Goal: Task Accomplishment & Management: Use online tool/utility

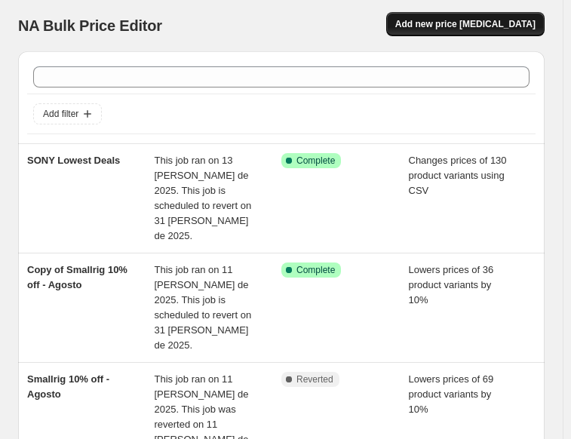
click at [439, 25] on span "Add new price [MEDICAL_DATA]" at bounding box center [465, 24] width 140 height 12
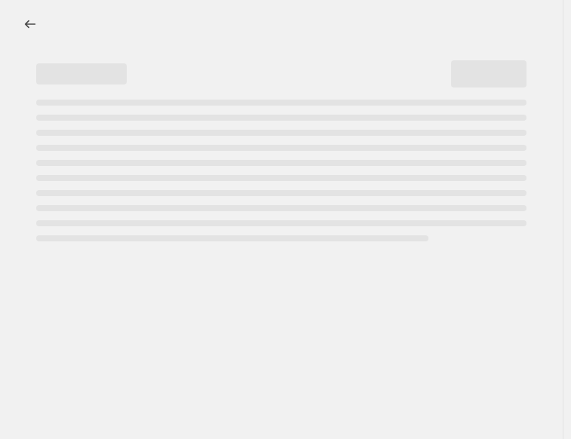
select select "percentage"
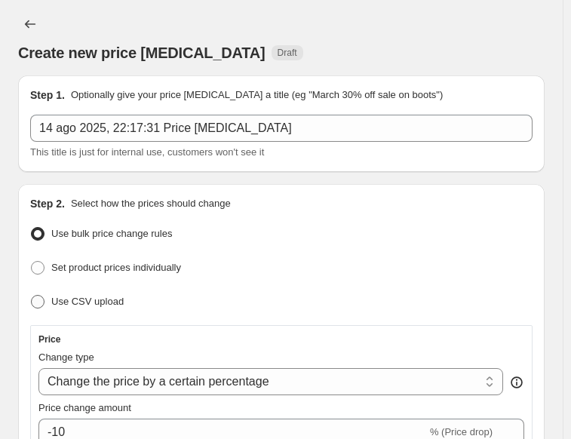
click at [102, 305] on span "Use CSV upload" at bounding box center [87, 301] width 72 height 11
click at [32, 296] on input "Use CSV upload" at bounding box center [31, 295] width 1 height 1
radio input "true"
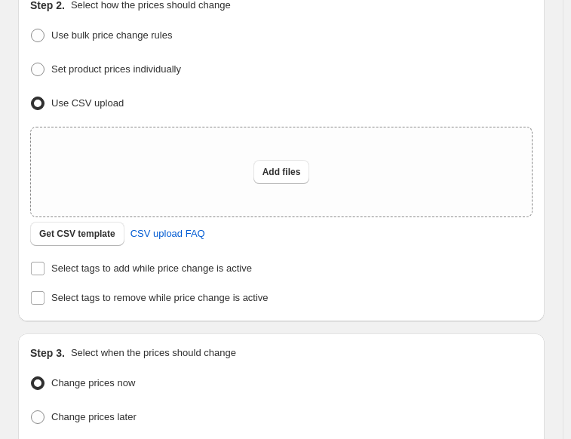
scroll to position [201, 0]
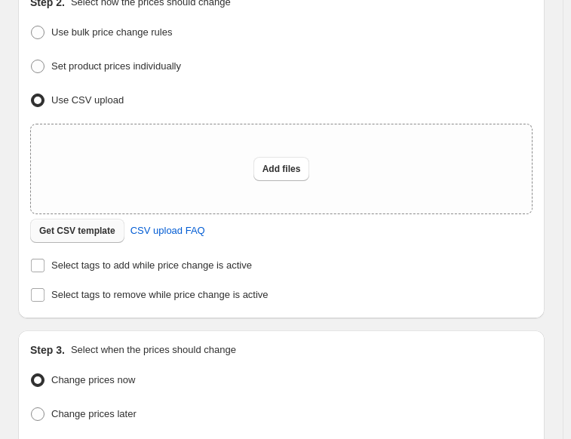
click at [70, 235] on span "Get CSV template" at bounding box center [77, 231] width 76 height 12
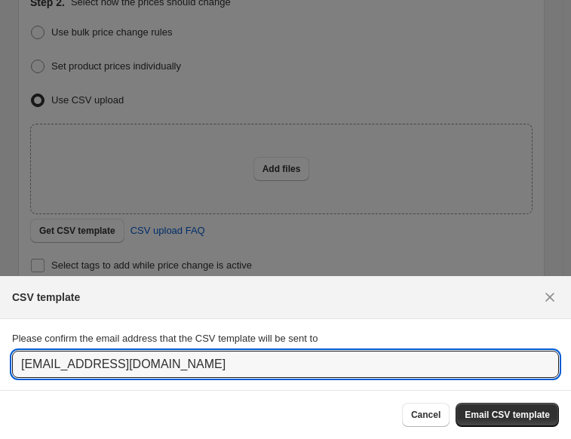
drag, startPoint x: 51, startPoint y: 364, endPoint x: -17, endPoint y: 376, distance: 69.0
click at [0, 376] on html "Home Settings Plans Skip to content Create new price [MEDICAL_DATA]. This page …" at bounding box center [285, 219] width 571 height 439
type input "[EMAIL_ADDRESS][DOMAIN_NAME]"
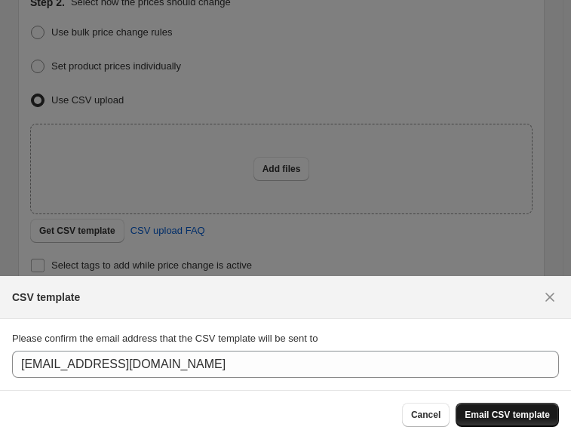
click at [488, 407] on button "Email CSV template" at bounding box center [507, 415] width 103 height 24
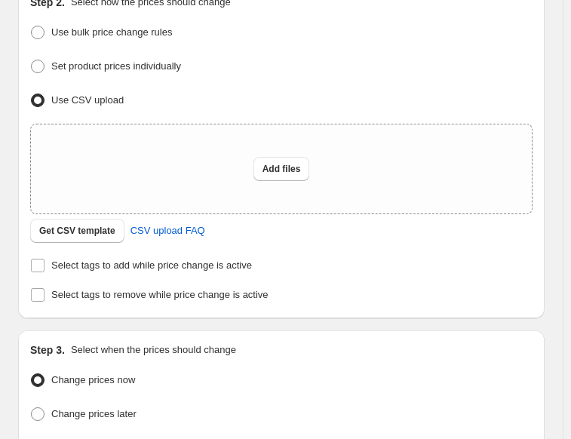
click at [488, 407] on div "Change prices later" at bounding box center [281, 415] width 502 height 22
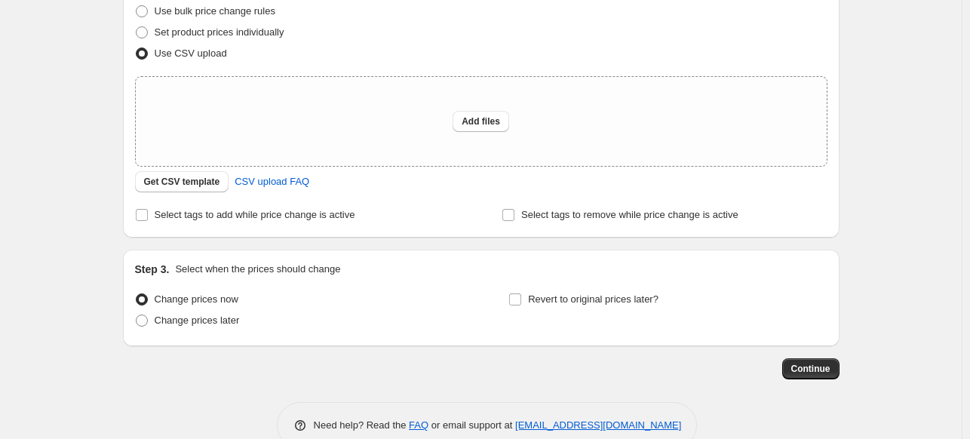
scroll to position [0, 0]
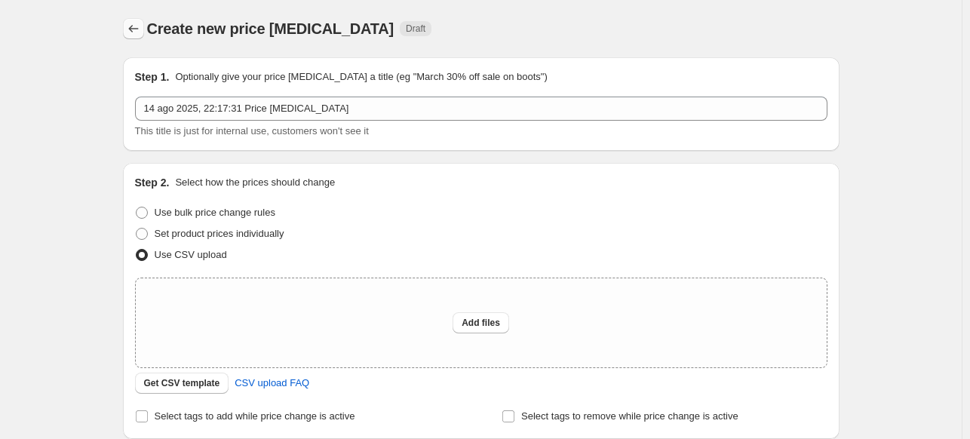
click at [130, 35] on icon "Price change jobs" at bounding box center [133, 28] width 15 height 15
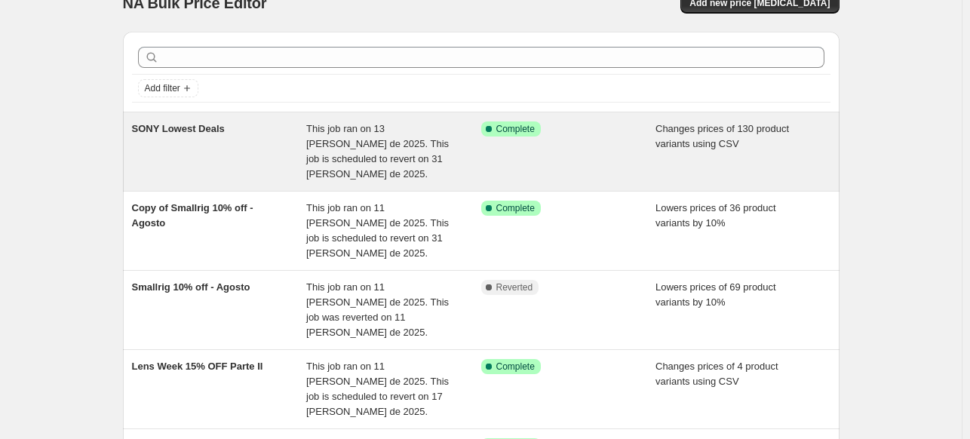
scroll to position [26, 0]
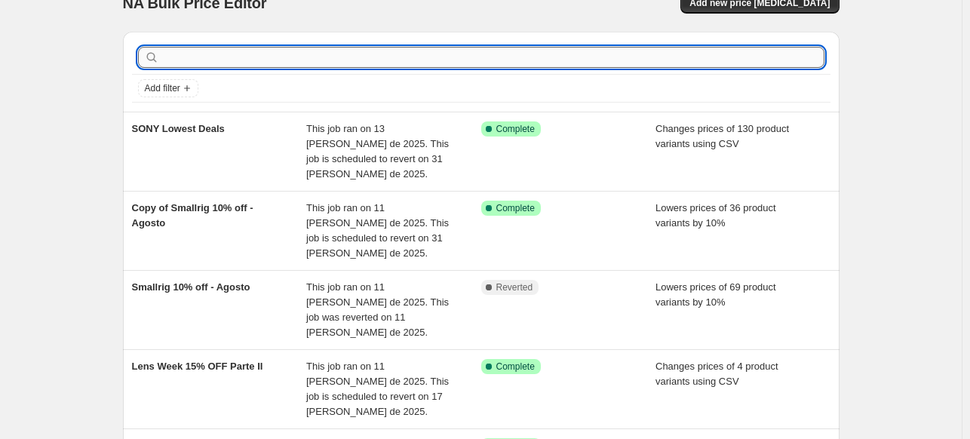
click at [244, 63] on input "text" at bounding box center [493, 57] width 662 height 21
type input "canon"
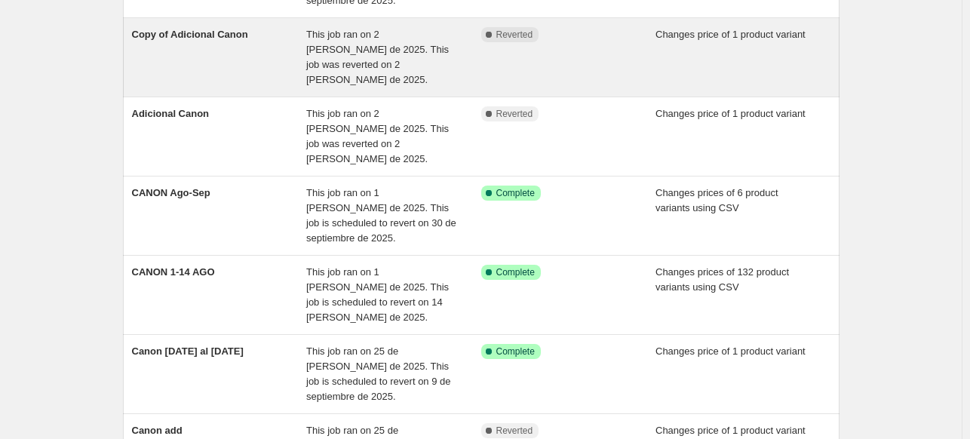
scroll to position [198, 0]
click at [209, 271] on div "CANON 1-14 AGO" at bounding box center [219, 296] width 175 height 60
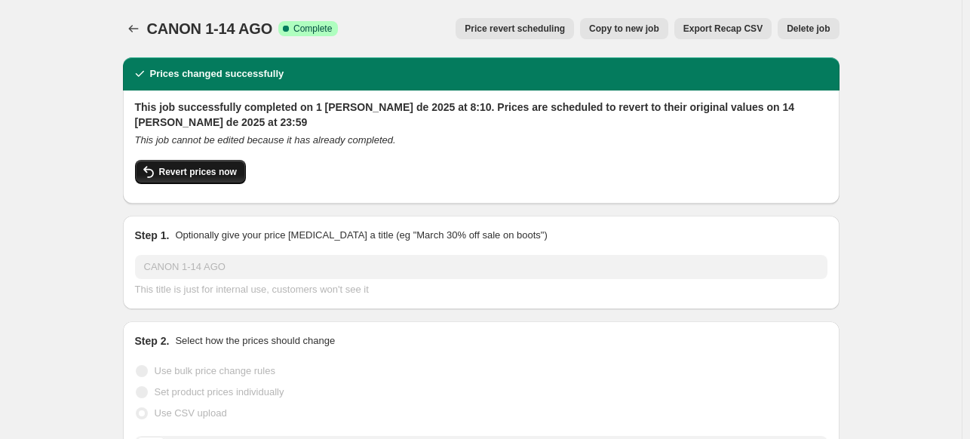
click at [170, 165] on button "Revert prices now" at bounding box center [190, 172] width 111 height 24
checkbox input "false"
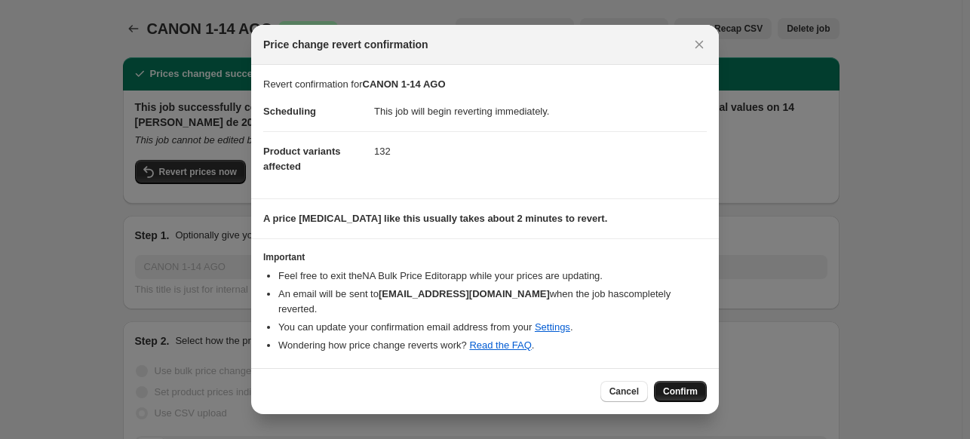
click at [578, 381] on button "Confirm" at bounding box center [680, 391] width 53 height 21
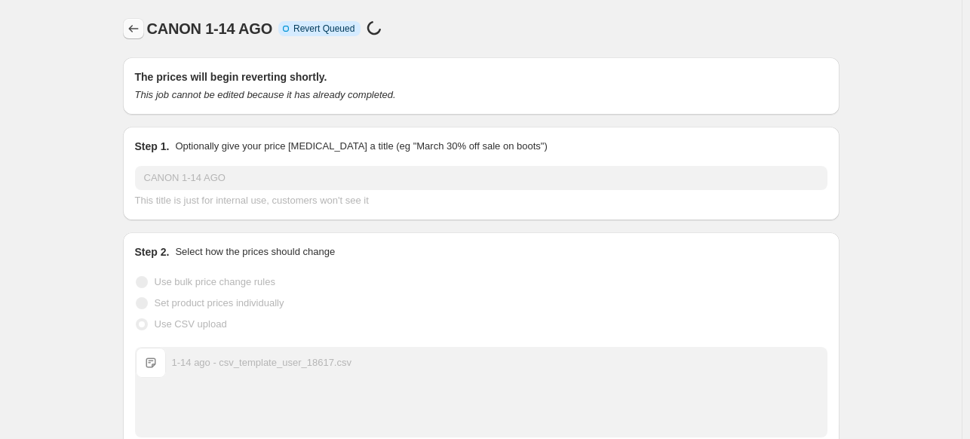
click at [130, 29] on icon "Price change jobs" at bounding box center [133, 28] width 15 height 15
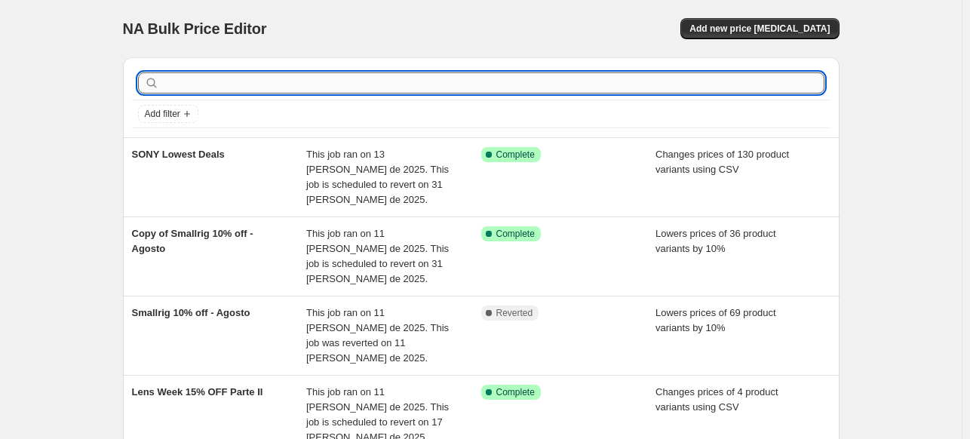
click at [263, 85] on input "text" at bounding box center [493, 82] width 662 height 21
type input "cANON"
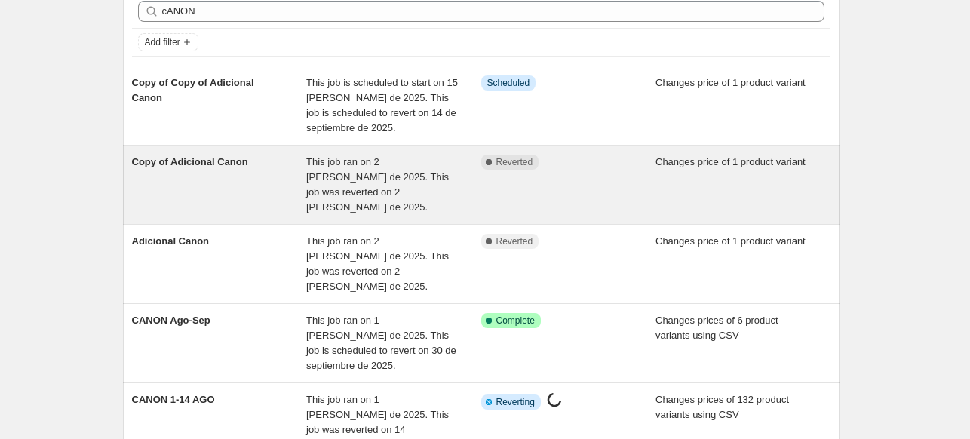
scroll to position [72, 0]
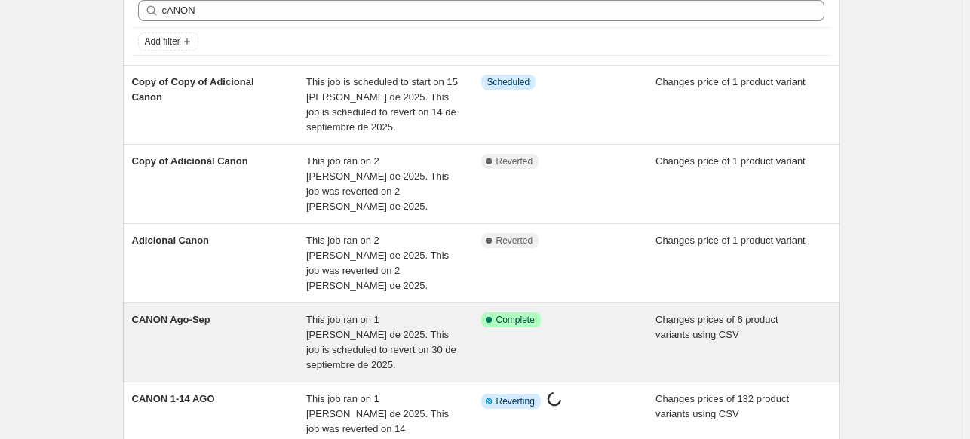
click at [203, 312] on div "CANON Ago-Sep" at bounding box center [219, 342] width 175 height 60
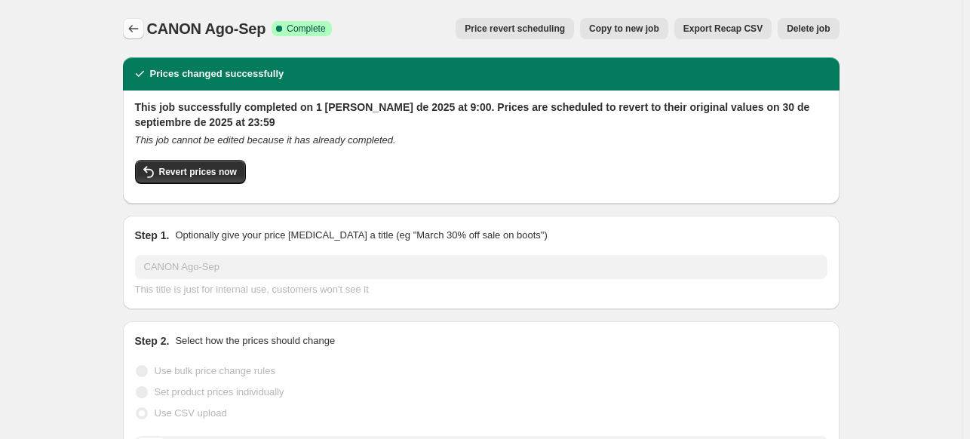
click at [140, 27] on icon "Price change jobs" at bounding box center [133, 28] width 15 height 15
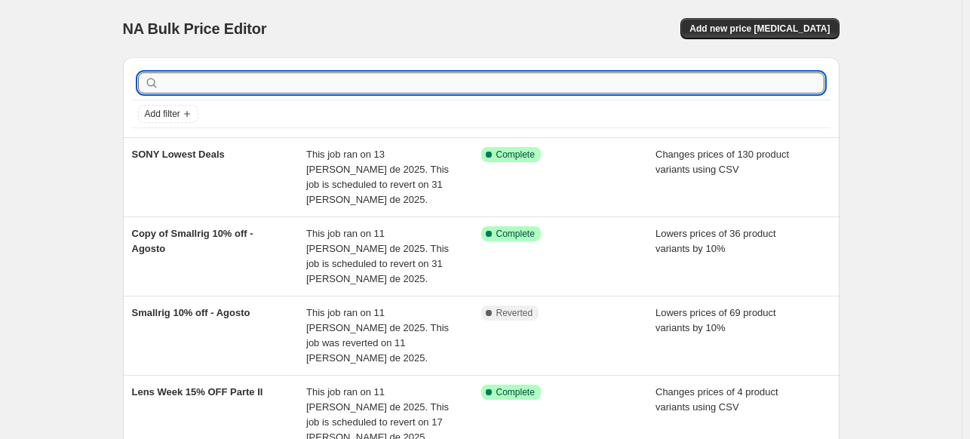
click at [246, 89] on input "text" at bounding box center [493, 82] width 662 height 21
type input "canon"
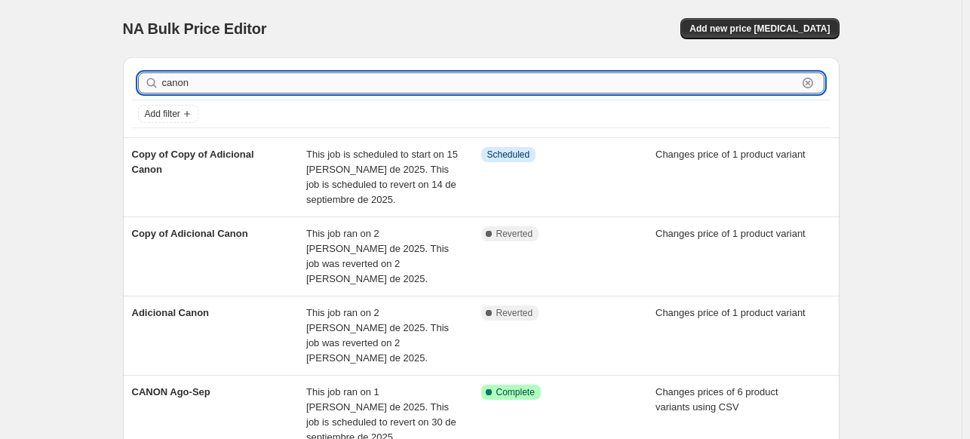
click at [236, 91] on input "canon" at bounding box center [479, 82] width 635 height 21
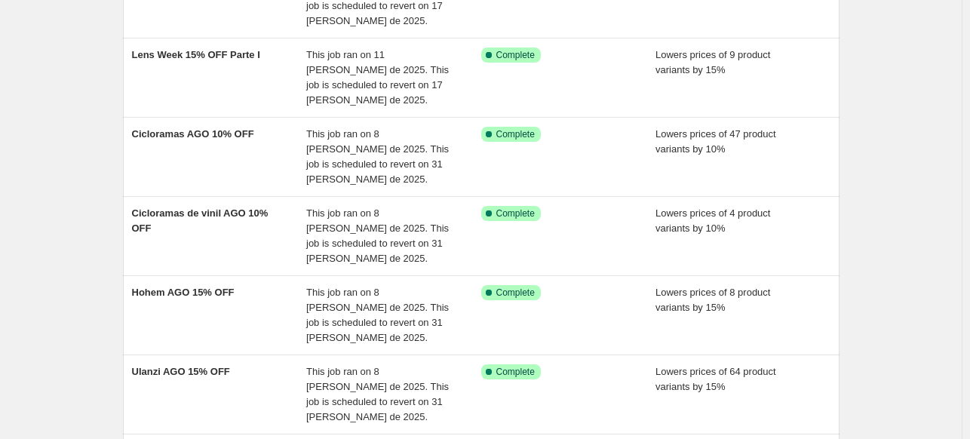
scroll to position [486, 0]
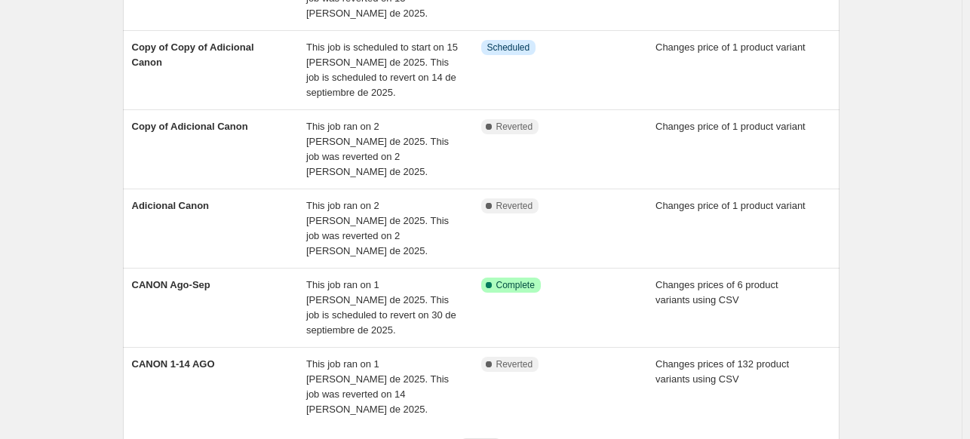
scroll to position [504, 0]
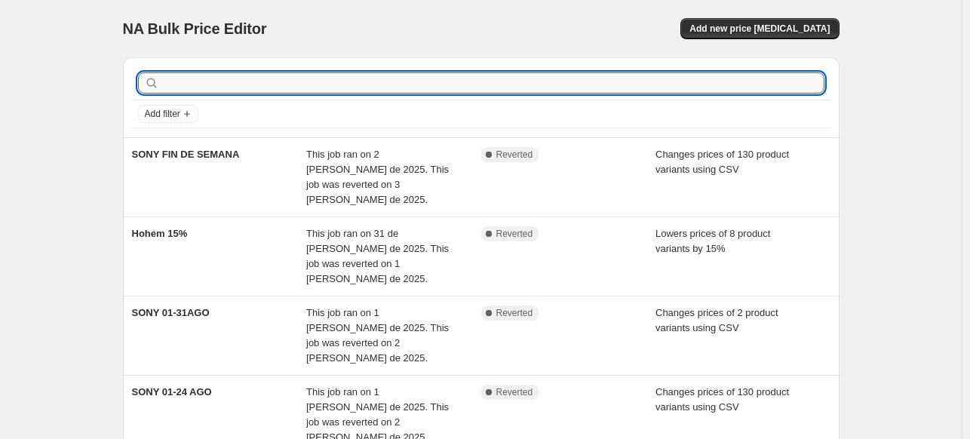
click at [275, 88] on input "text" at bounding box center [493, 82] width 662 height 21
type input "k"
type input "lens"
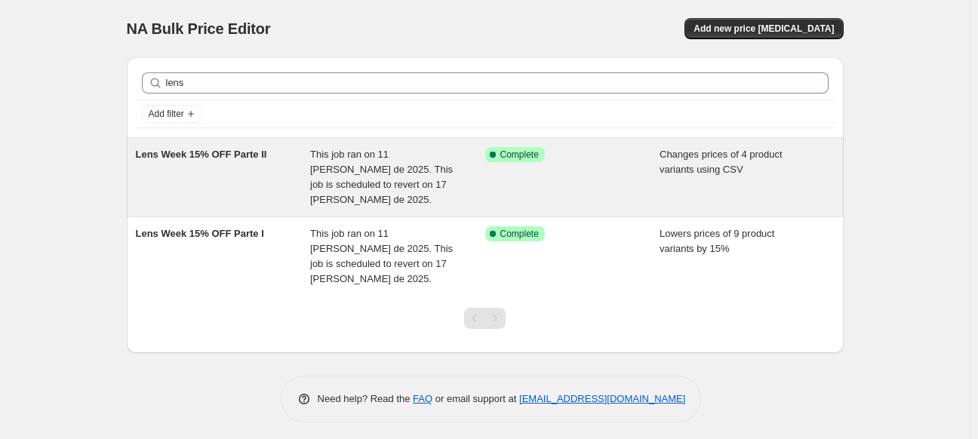
click at [264, 150] on div "Lens Week 15% OFF Parte II" at bounding box center [223, 177] width 175 height 60
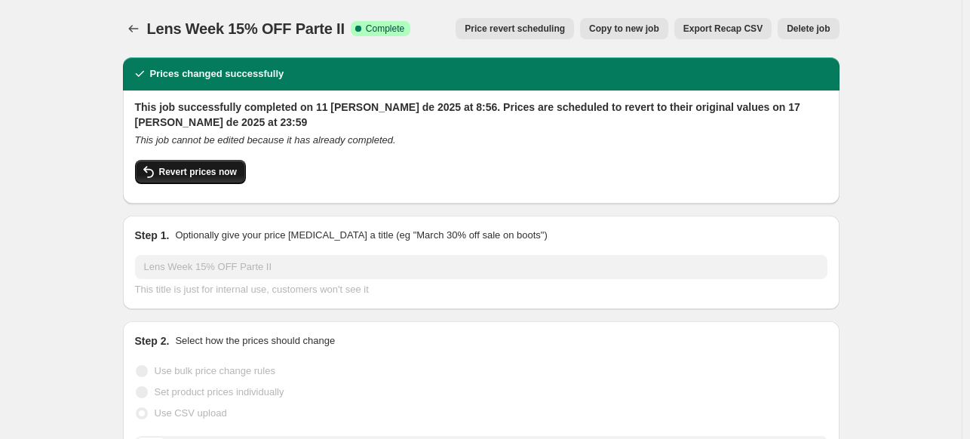
click at [234, 165] on button "Revert prices now" at bounding box center [190, 172] width 111 height 24
checkbox input "false"
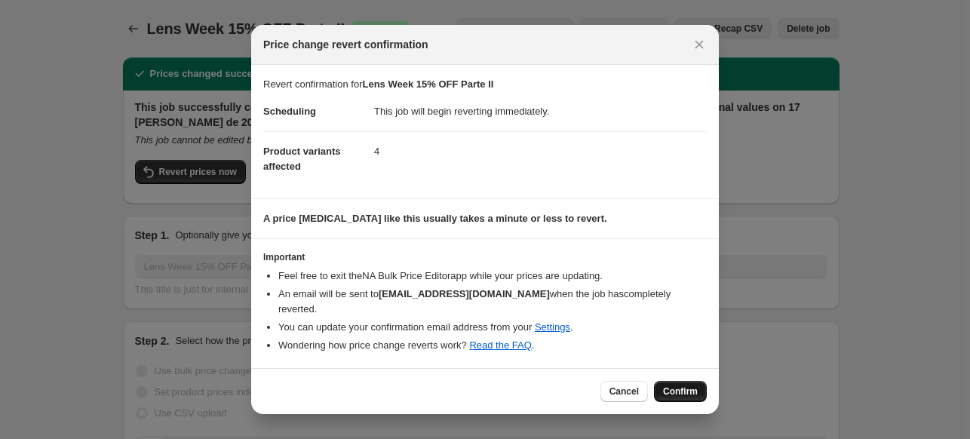
click at [578, 382] on button "Confirm" at bounding box center [680, 391] width 53 height 21
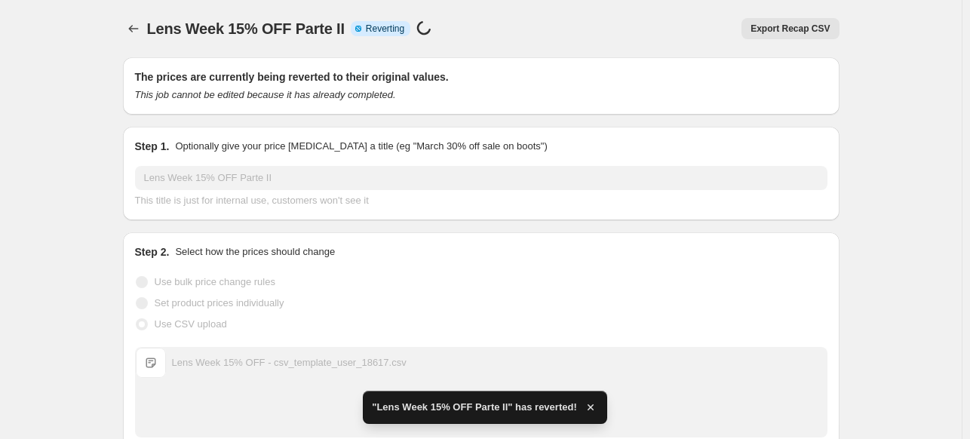
checkbox input "true"
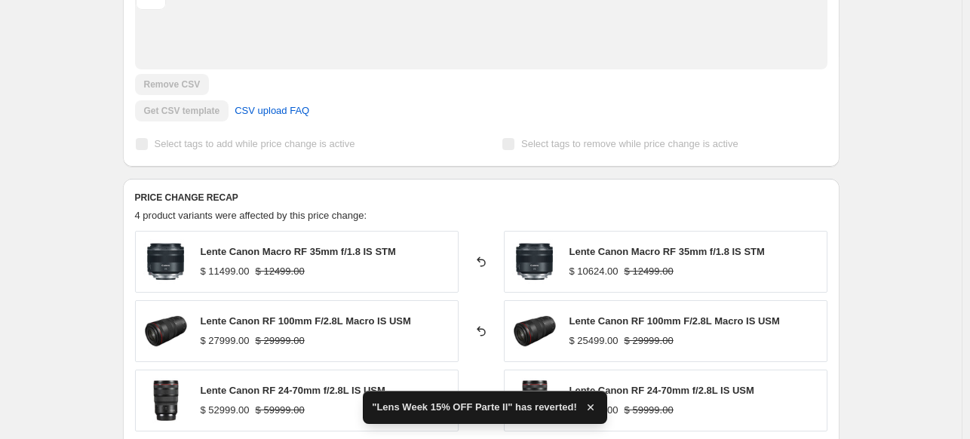
scroll to position [398, 0]
click at [578, 252] on span "Lente Canon Macro RF 35mm f/1.8 IS STM" at bounding box center [667, 251] width 195 height 11
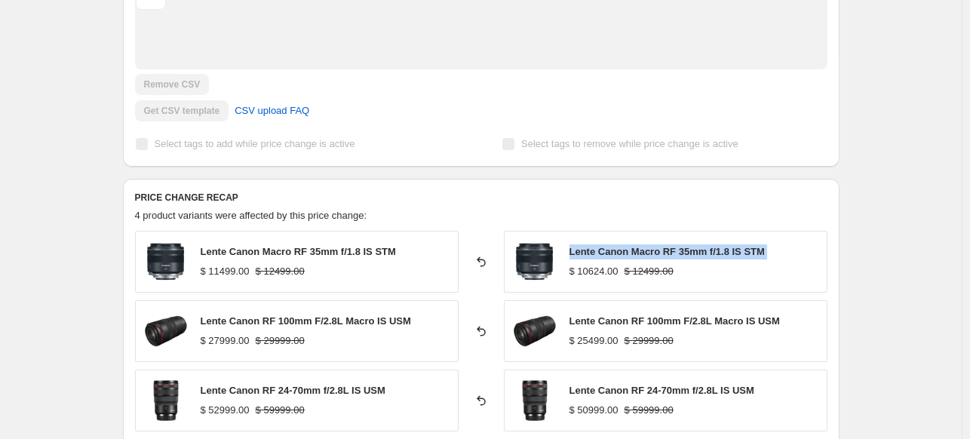
click at [578, 252] on span "Lente Canon Macro RF 35mm f/1.8 IS STM" at bounding box center [667, 251] width 195 height 11
copy span "Lente Canon Macro RF 35mm f/1.8 IS STM"
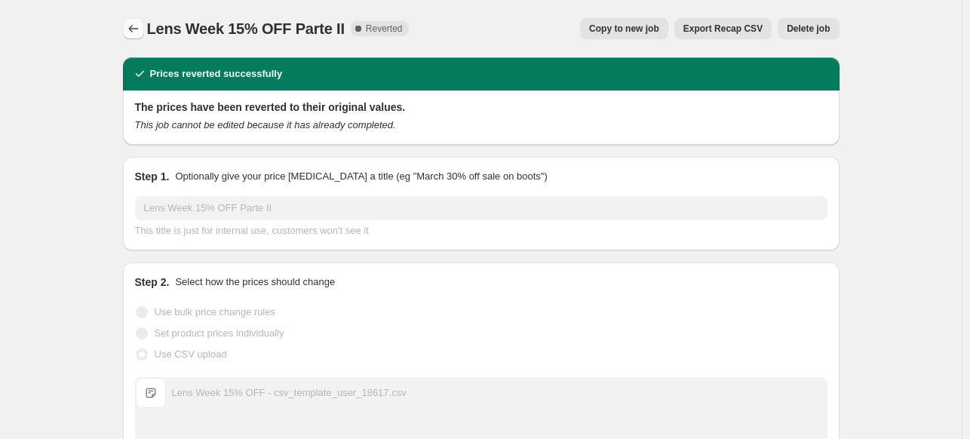
click at [127, 25] on button "Price change jobs" at bounding box center [133, 28] width 21 height 21
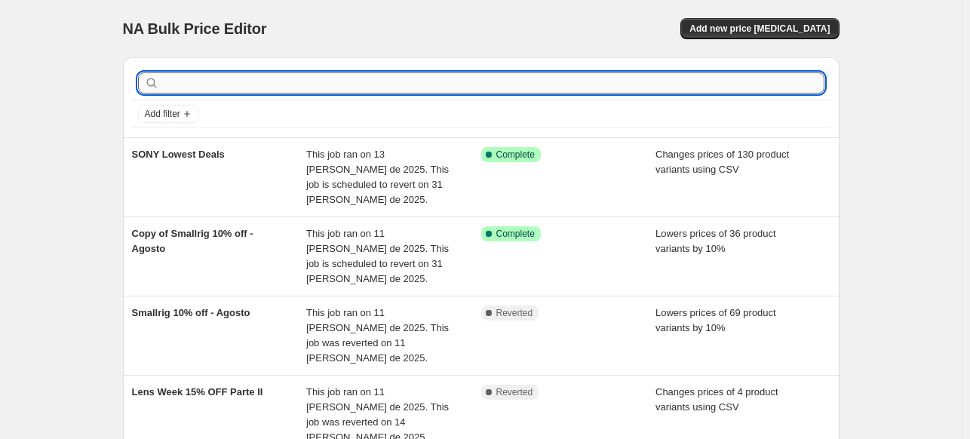
click at [205, 78] on input "text" at bounding box center [493, 82] width 662 height 21
type input "canon"
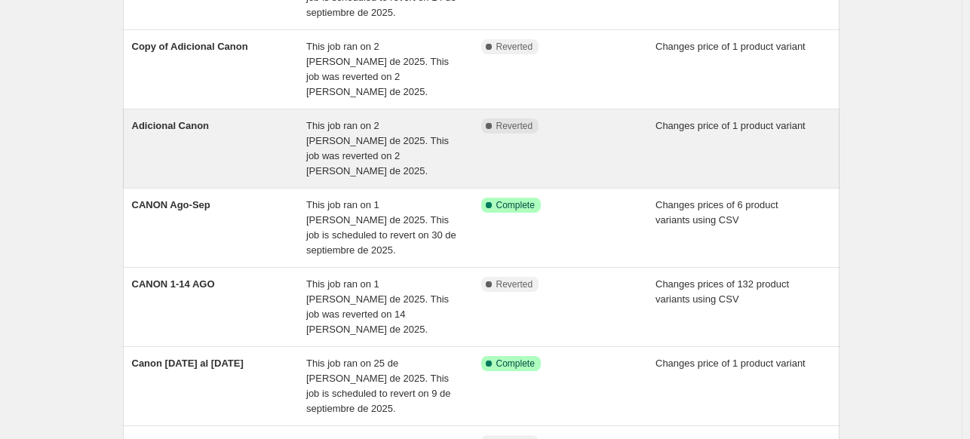
scroll to position [189, 0]
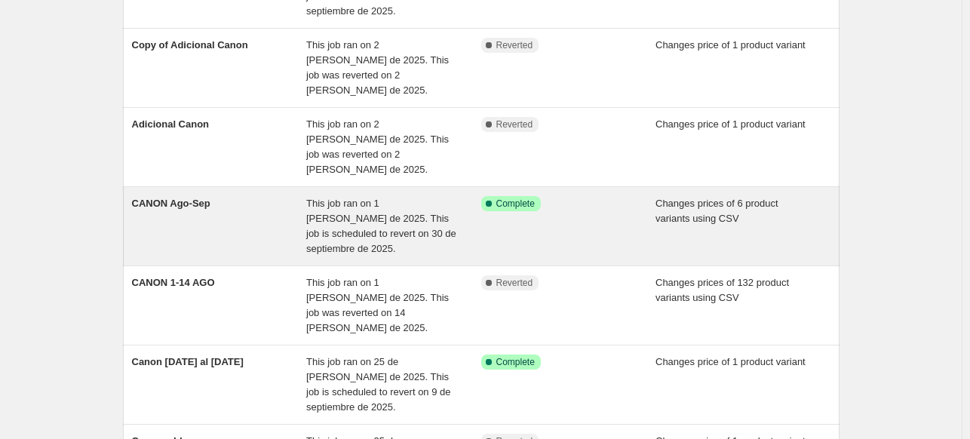
click at [288, 204] on div "CANON Ago-Sep" at bounding box center [219, 226] width 175 height 60
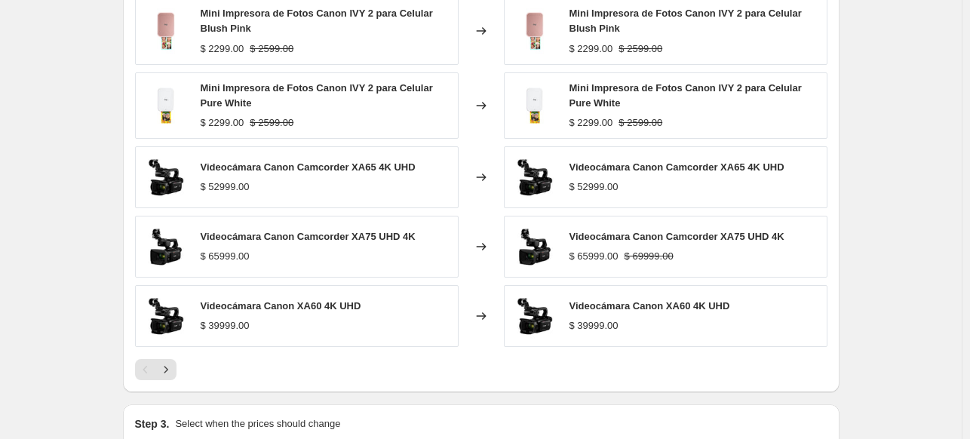
scroll to position [323, 0]
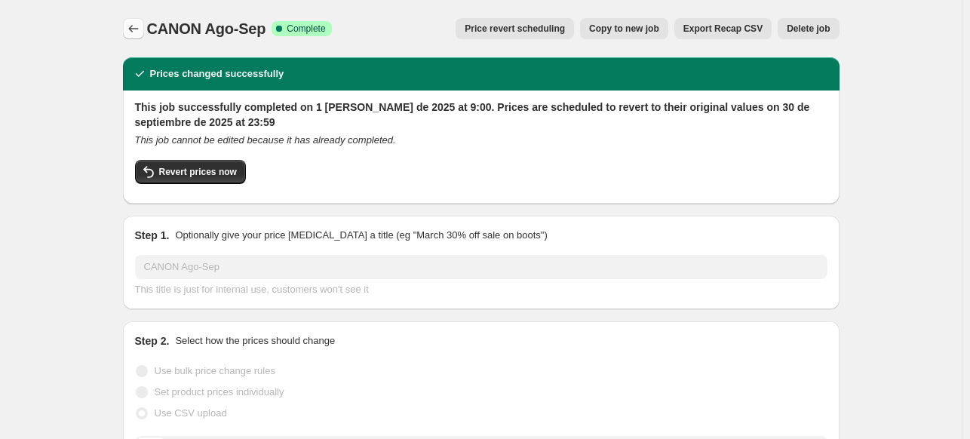
click at [140, 23] on icon "Price change jobs" at bounding box center [133, 28] width 15 height 15
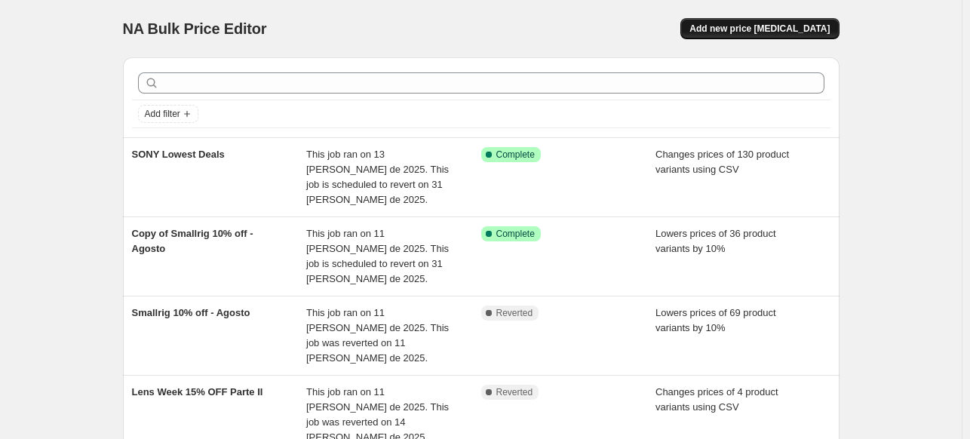
click at [780, 38] on button "Add new price [MEDICAL_DATA]" at bounding box center [759, 28] width 158 height 21
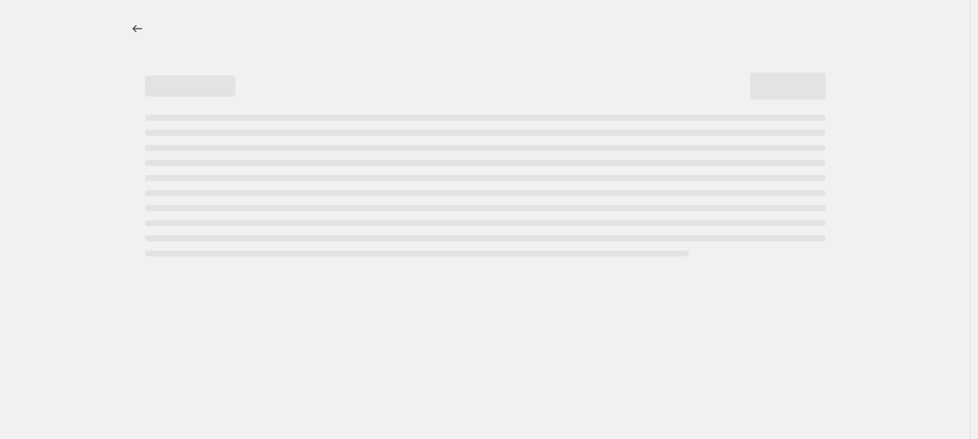
select select "percentage"
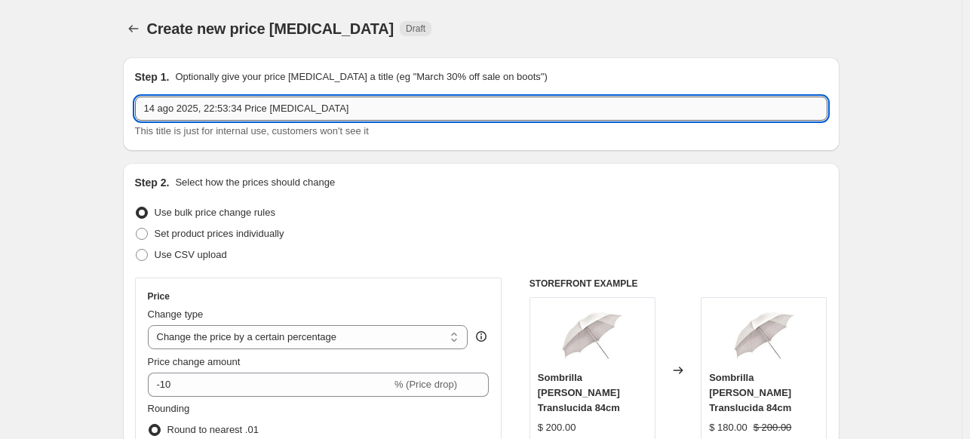
click at [600, 105] on input "14 ago 2025, 22:53:34 Price change job" at bounding box center [481, 109] width 692 height 24
click at [181, 110] on input "Canon ago-sep" at bounding box center [481, 109] width 692 height 24
type input "Canon 15ago-sep"
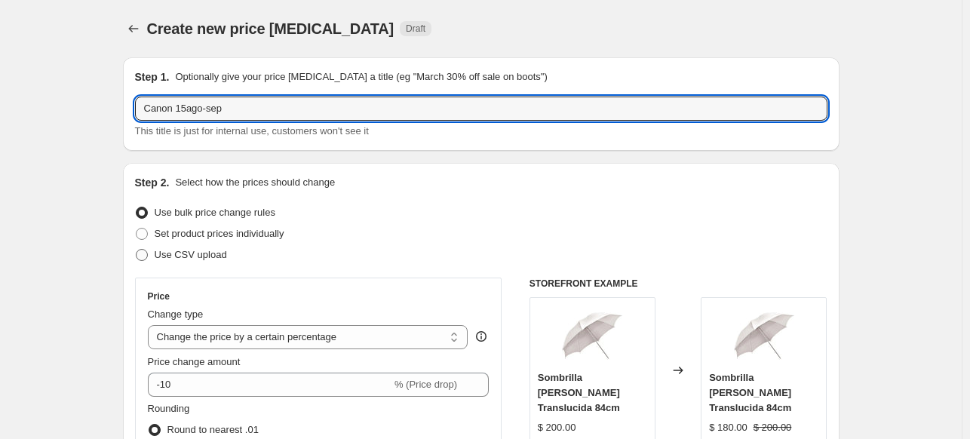
click at [154, 252] on label "Use CSV upload" at bounding box center [181, 254] width 92 height 21
click at [137, 250] on input "Use CSV upload" at bounding box center [136, 249] width 1 height 1
radio input "true"
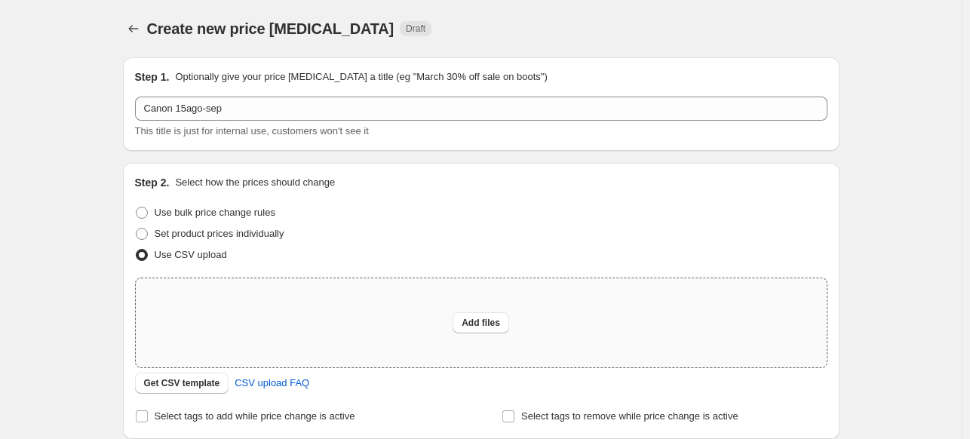
click at [263, 301] on div "Add files" at bounding box center [481, 322] width 691 height 89
type input "C:\fakepath\Canon 15 ago - csv_template_user_18617.csv"
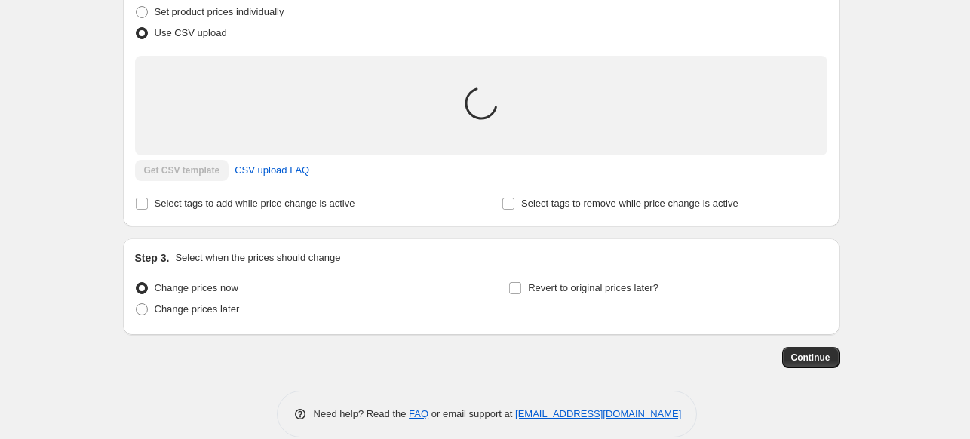
scroll to position [259, 0]
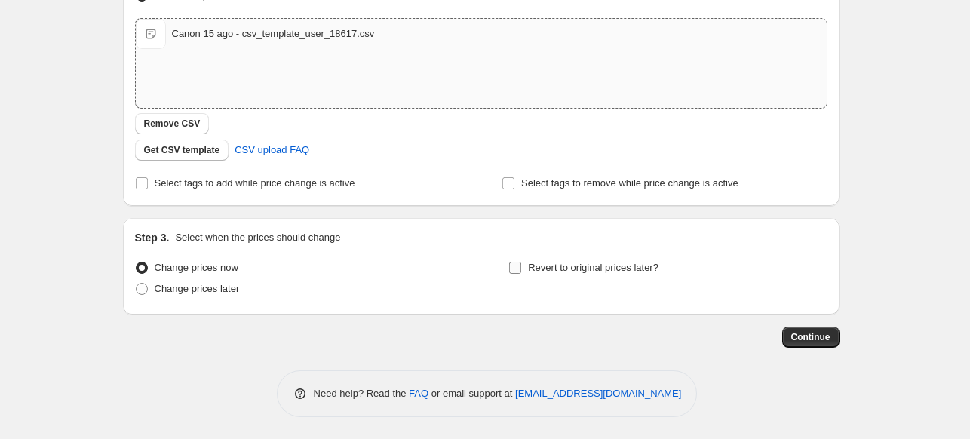
click at [597, 277] on label "Revert to original prices later?" at bounding box center [583, 267] width 150 height 21
click at [521, 274] on input "Revert to original prices later?" at bounding box center [515, 268] width 12 height 12
checkbox input "true"
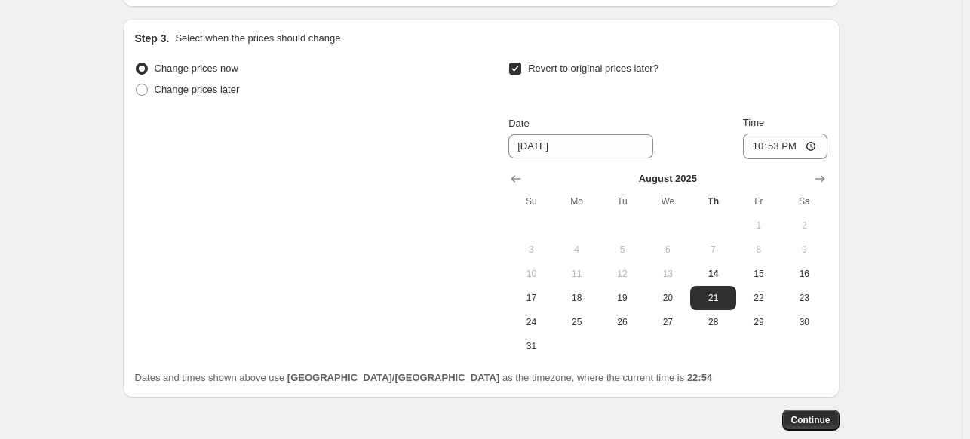
scroll to position [542, 0]
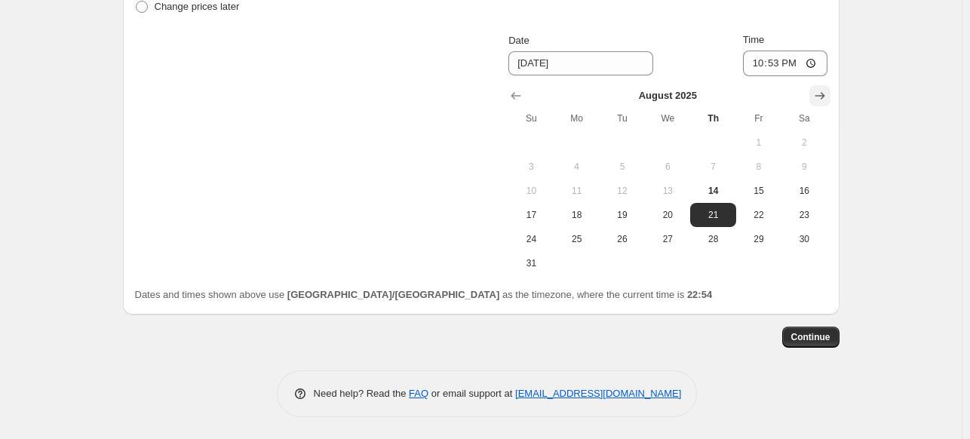
click at [821, 91] on icon "Show next month, September 2025" at bounding box center [819, 95] width 15 height 15
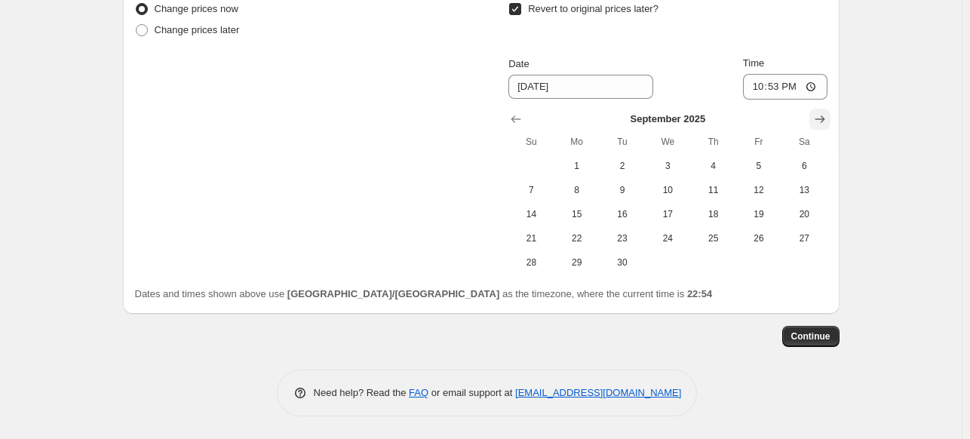
scroll to position [517, 0]
click at [548, 220] on span "14" at bounding box center [530, 215] width 33 height 12
type input "9/14/2025"
click at [754, 81] on input "22:53" at bounding box center [785, 88] width 84 height 26
type input "23:59"
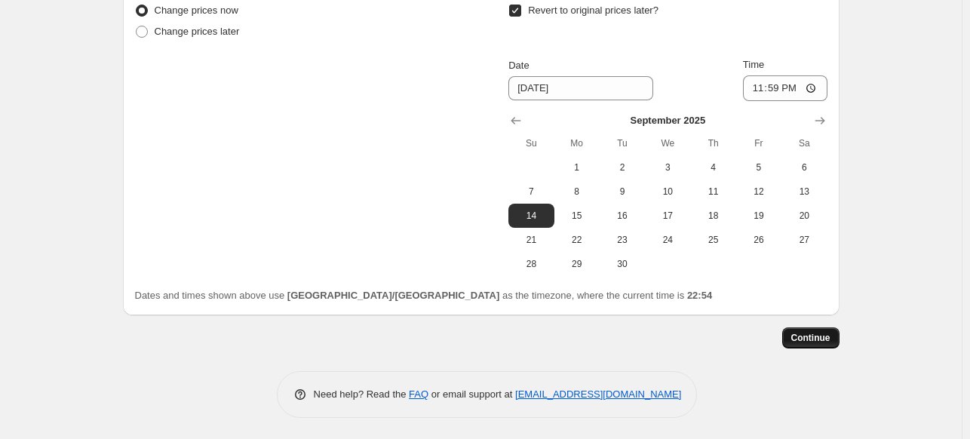
click at [827, 338] on span "Continue" at bounding box center [810, 338] width 39 height 12
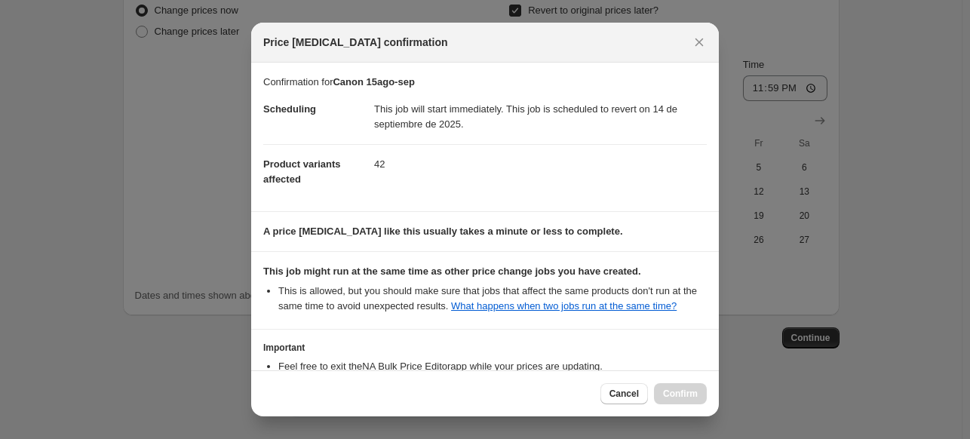
scroll to position [115, 0]
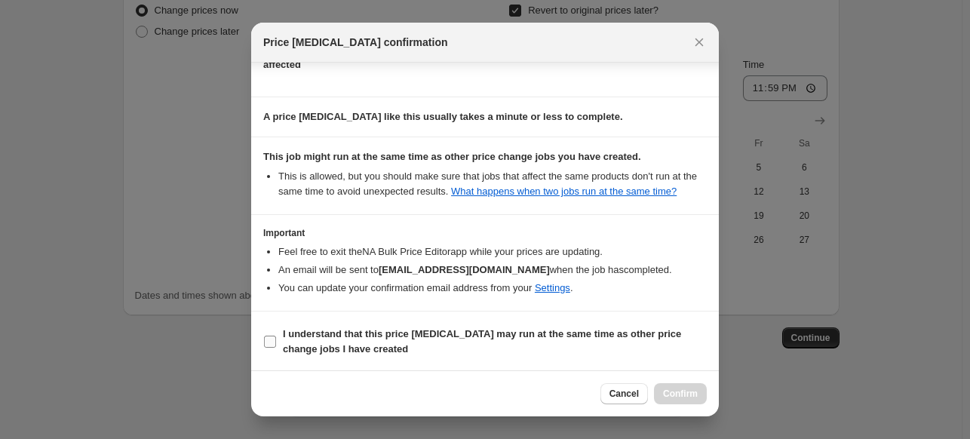
click at [533, 352] on span "I understand that this price change job may run at the same time as other price…" at bounding box center [495, 342] width 424 height 30
click at [276, 348] on input "I understand that this price change job may run at the same time as other price…" at bounding box center [270, 342] width 12 height 12
checkbox input "true"
click at [670, 399] on span "Confirm" at bounding box center [680, 394] width 35 height 12
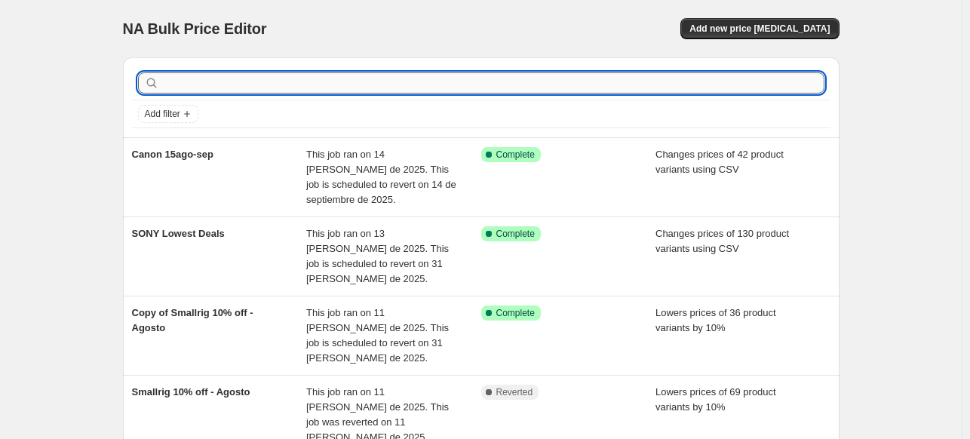
click at [266, 78] on input "text" at bounding box center [493, 82] width 662 height 21
type input "lens"
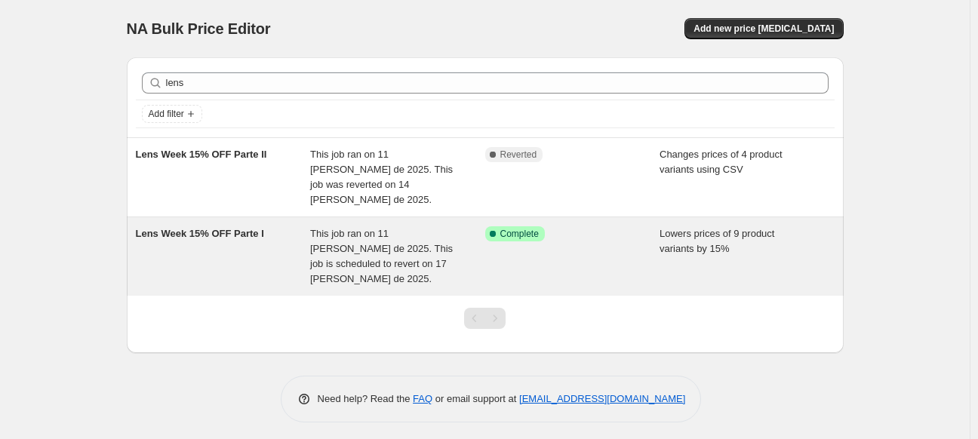
click at [245, 226] on div "Lens Week 15% OFF Parte I" at bounding box center [223, 256] width 175 height 60
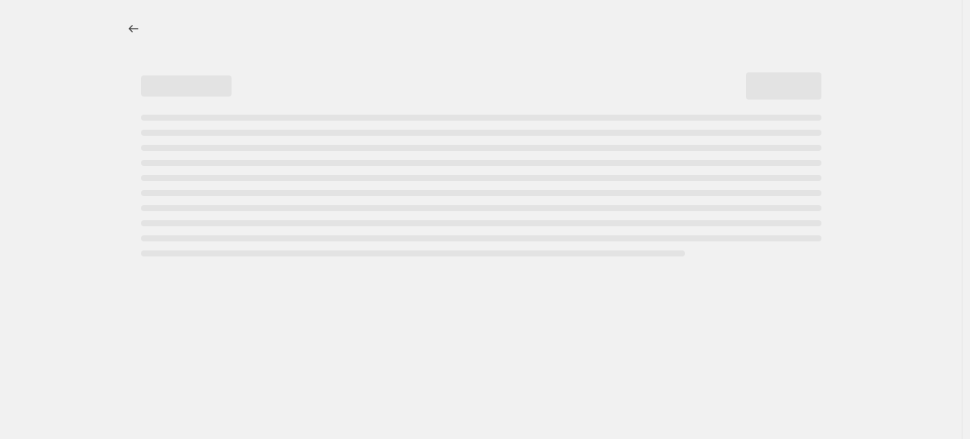
select select "percentage"
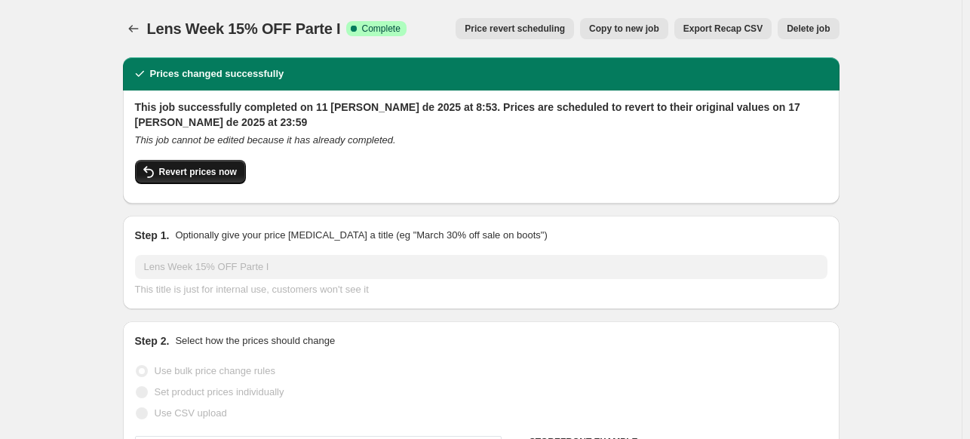
click at [209, 177] on span "Revert prices now" at bounding box center [198, 172] width 78 height 12
checkbox input "false"
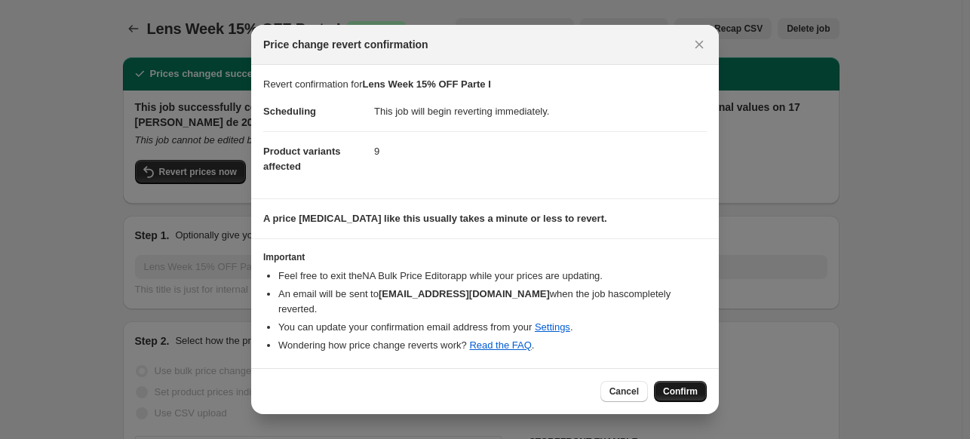
click at [683, 381] on button "Confirm" at bounding box center [680, 391] width 53 height 21
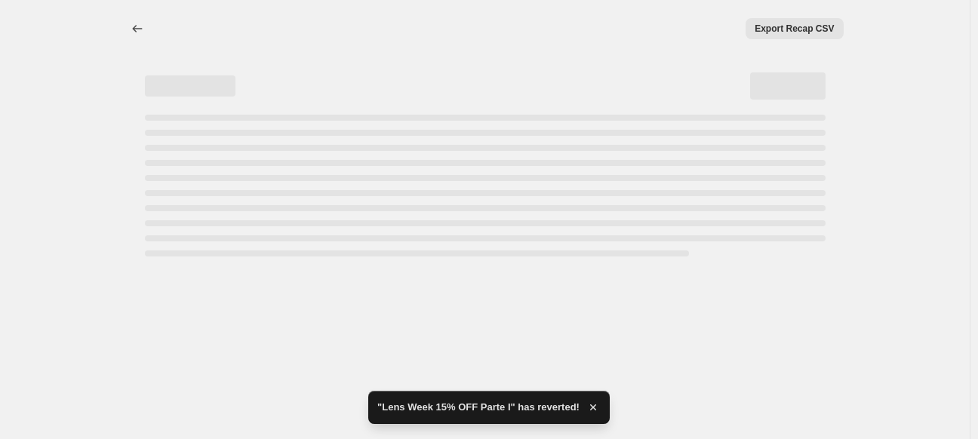
select select "percentage"
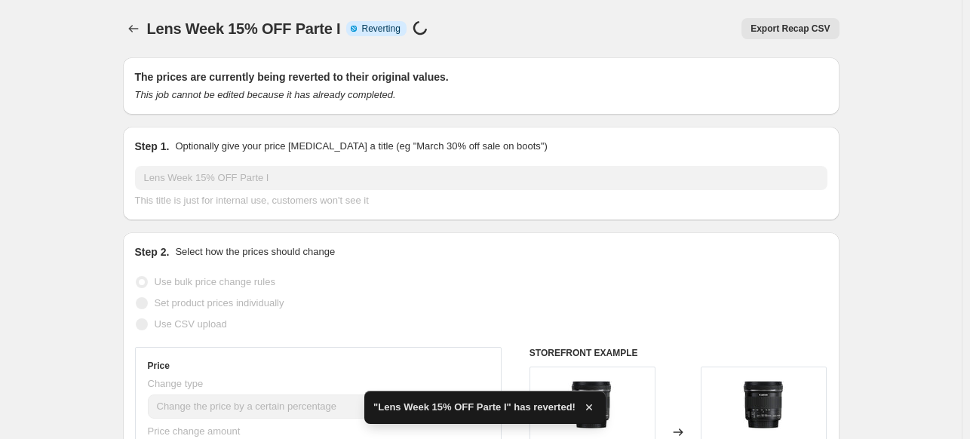
checkbox input "true"
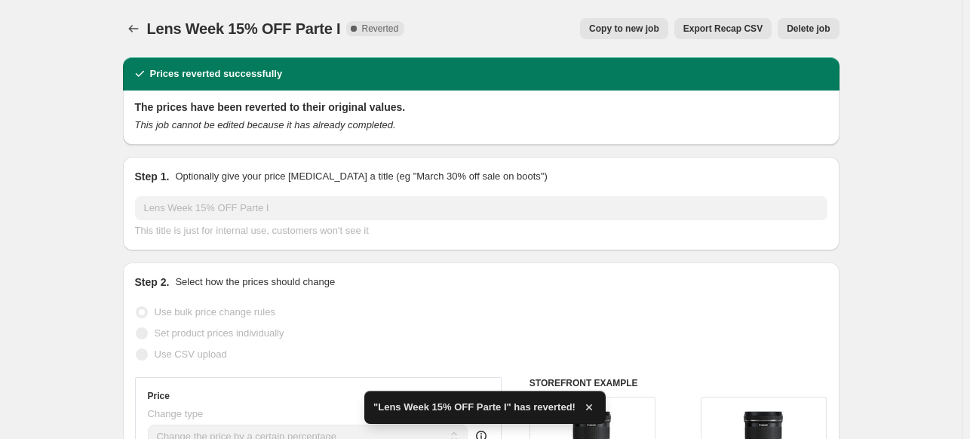
click at [634, 32] on span "Copy to new job" at bounding box center [624, 29] width 70 height 12
select select "percentage"
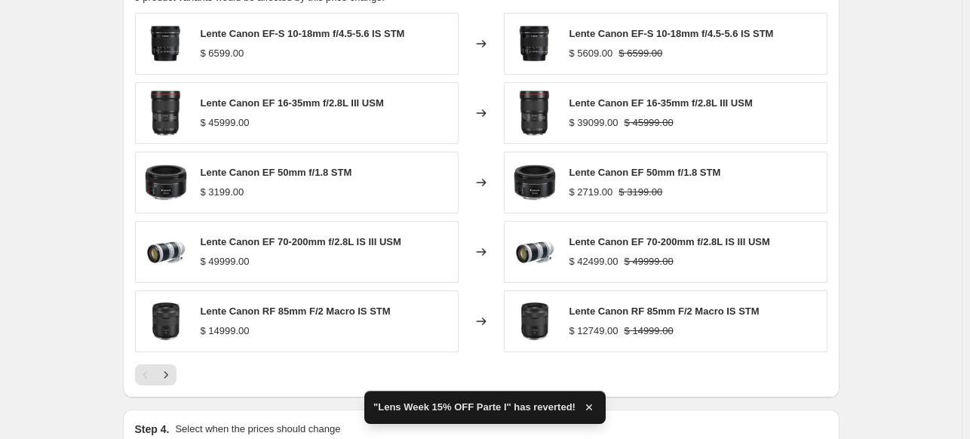
scroll to position [1113, 0]
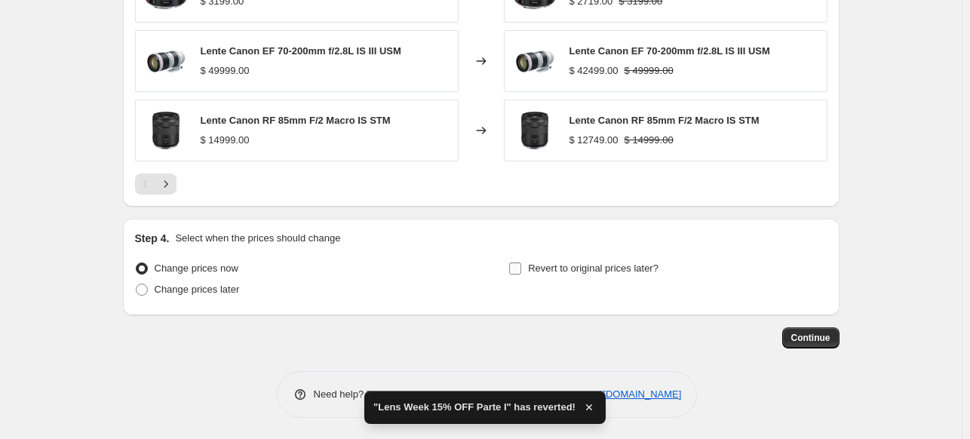
click at [566, 272] on span "Revert to original prices later?" at bounding box center [593, 268] width 130 height 11
click at [521, 272] on input "Revert to original prices later?" at bounding box center [515, 269] width 12 height 12
checkbox input "true"
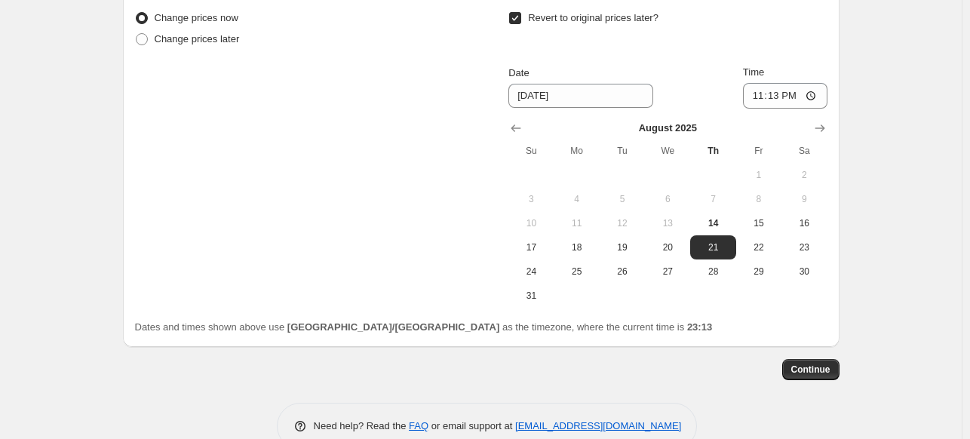
scroll to position [1395, 0]
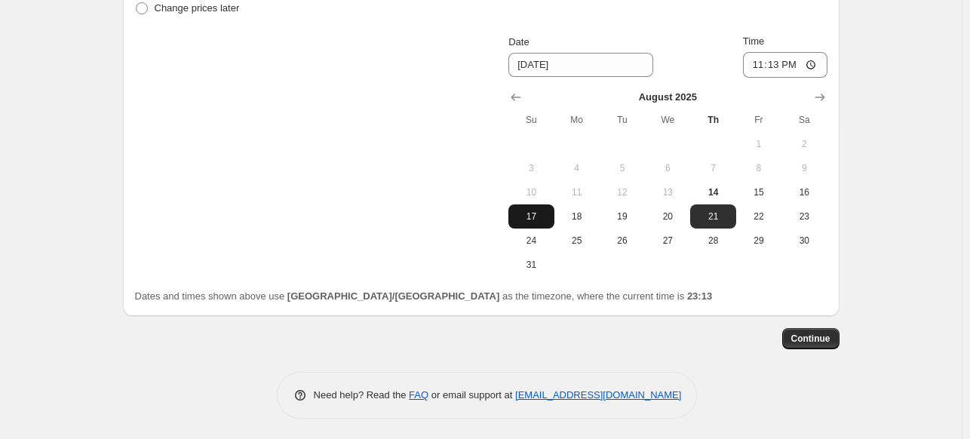
click at [548, 212] on span "17" at bounding box center [530, 216] width 33 height 12
type input "[DATE]"
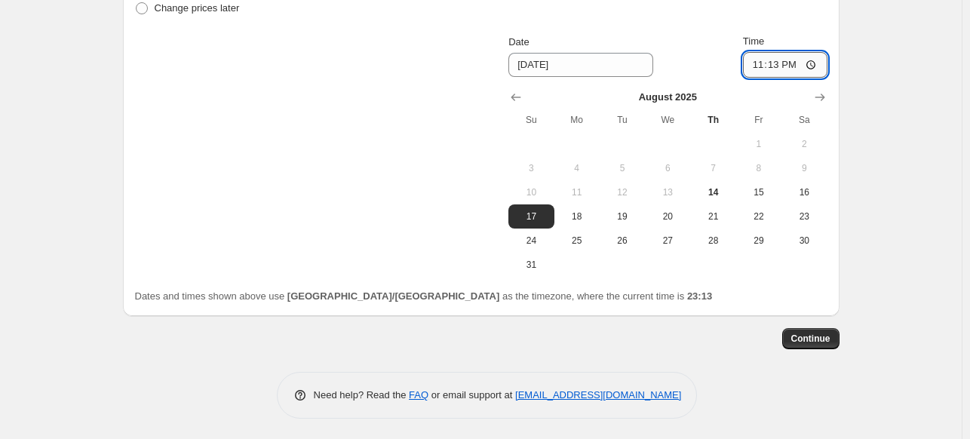
click at [756, 66] on input "23:13" at bounding box center [785, 65] width 84 height 26
type input "23:59"
click at [797, 333] on span "Continue" at bounding box center [810, 339] width 39 height 12
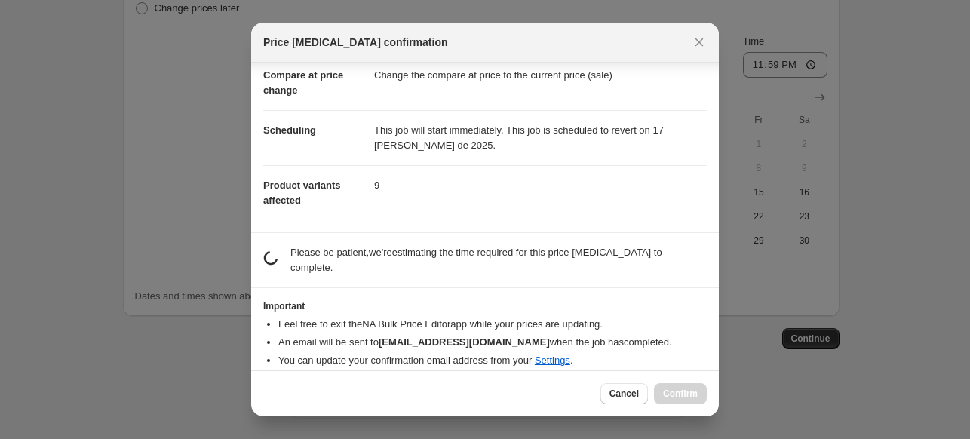
scroll to position [70, 0]
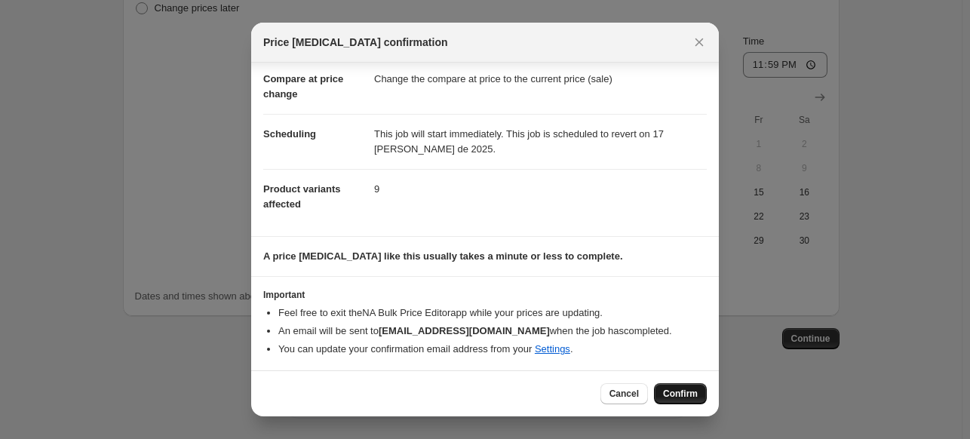
click at [669, 397] on span "Confirm" at bounding box center [680, 394] width 35 height 12
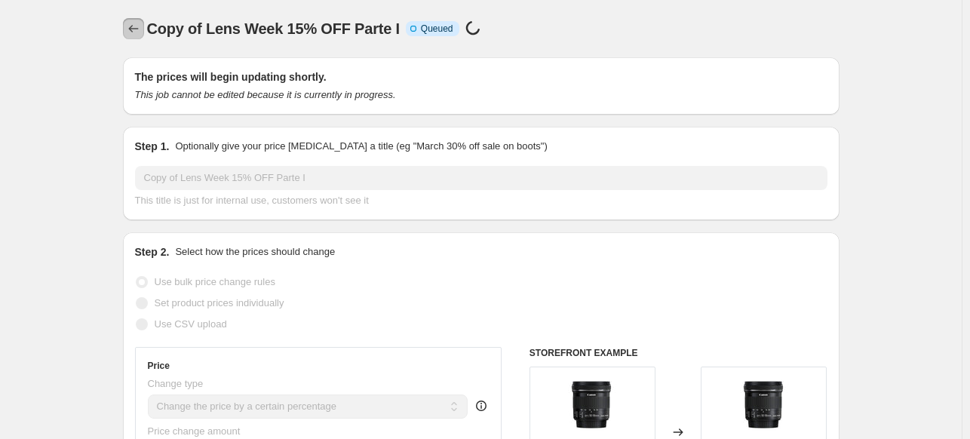
click at [138, 29] on icon "Price change jobs" at bounding box center [133, 28] width 15 height 15
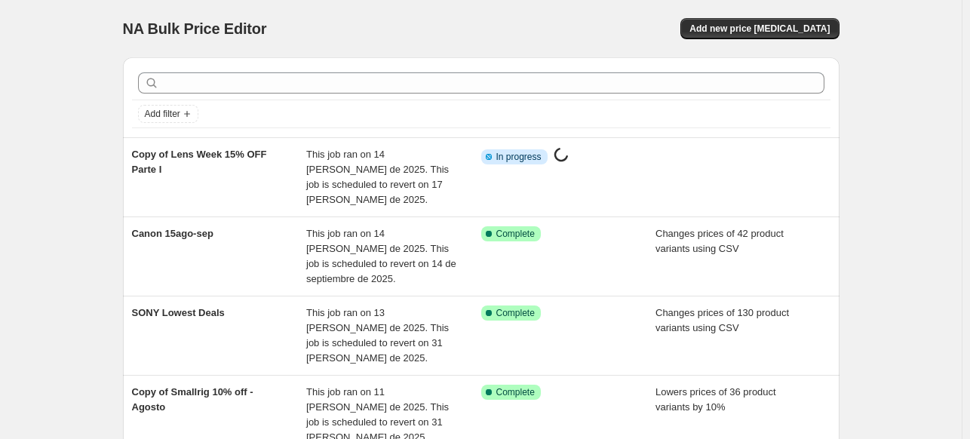
click at [321, 72] on div at bounding box center [481, 82] width 699 height 33
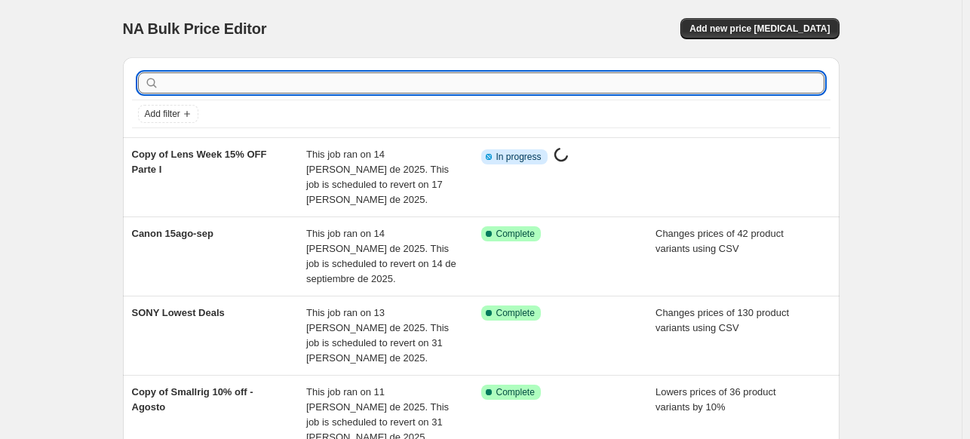
click at [293, 81] on input "text" at bounding box center [493, 82] width 662 height 21
type input "lens"
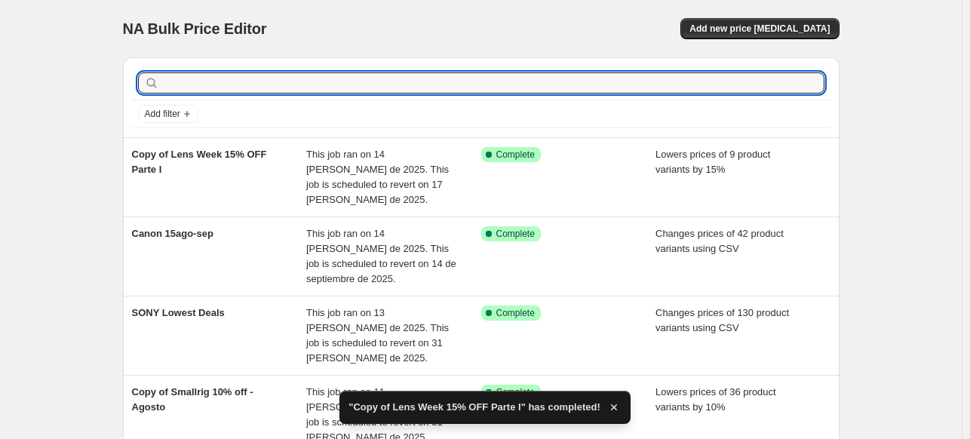
click at [342, 81] on input "text" at bounding box center [493, 82] width 662 height 21
type input "lens"
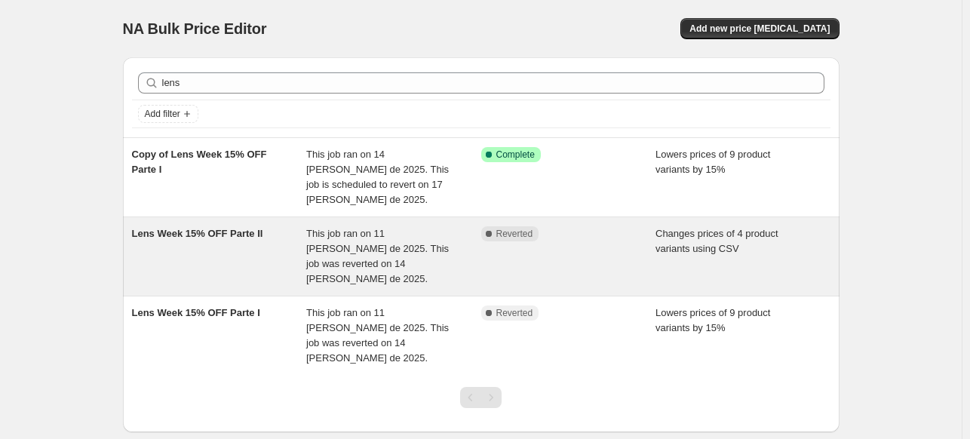
click at [312, 228] on span "This job ran on 11 [PERSON_NAME] de 2025. This job was reverted on 14 [PERSON_N…" at bounding box center [377, 256] width 143 height 57
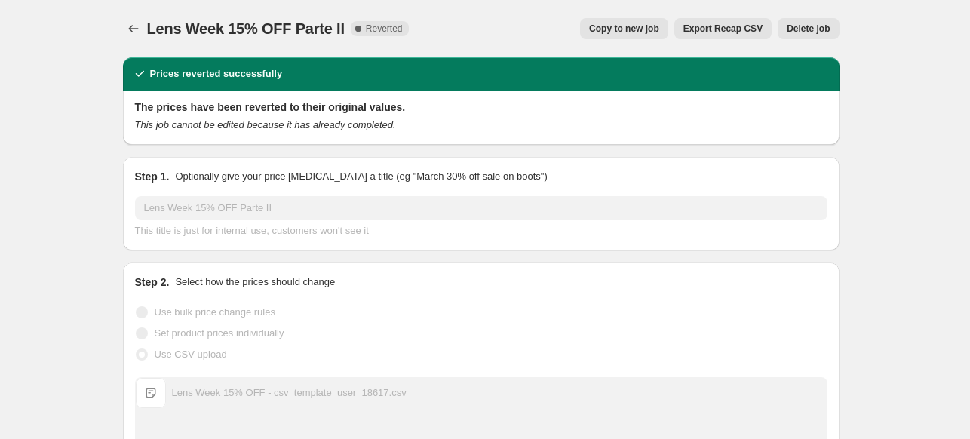
click at [631, 20] on button "Copy to new job" at bounding box center [624, 28] width 88 height 21
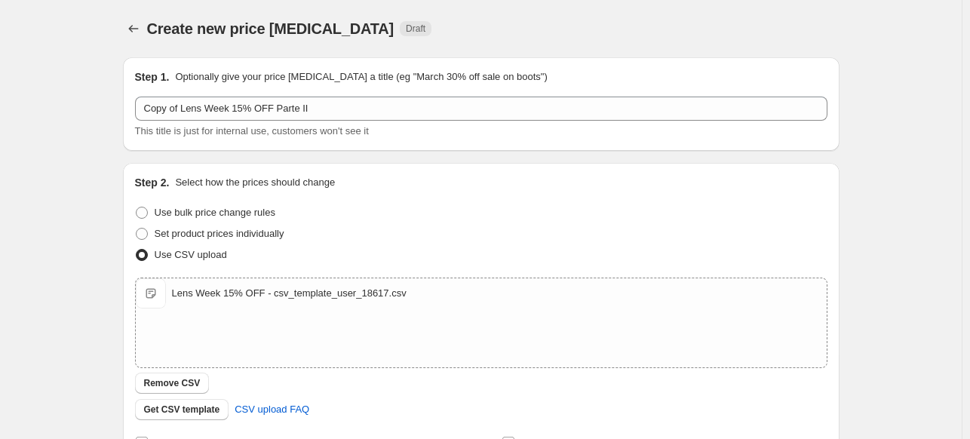
scroll to position [259, 0]
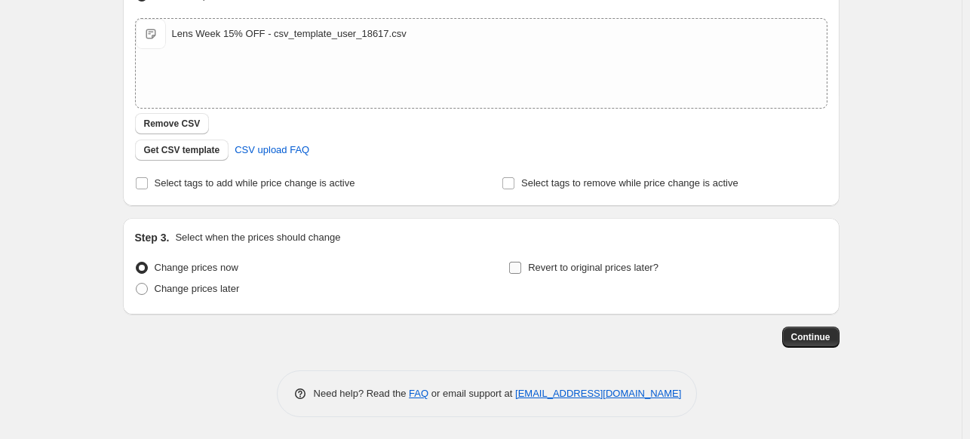
click at [616, 271] on span "Revert to original prices later?" at bounding box center [593, 267] width 130 height 11
click at [521, 271] on input "Revert to original prices later?" at bounding box center [515, 268] width 12 height 12
checkbox input "true"
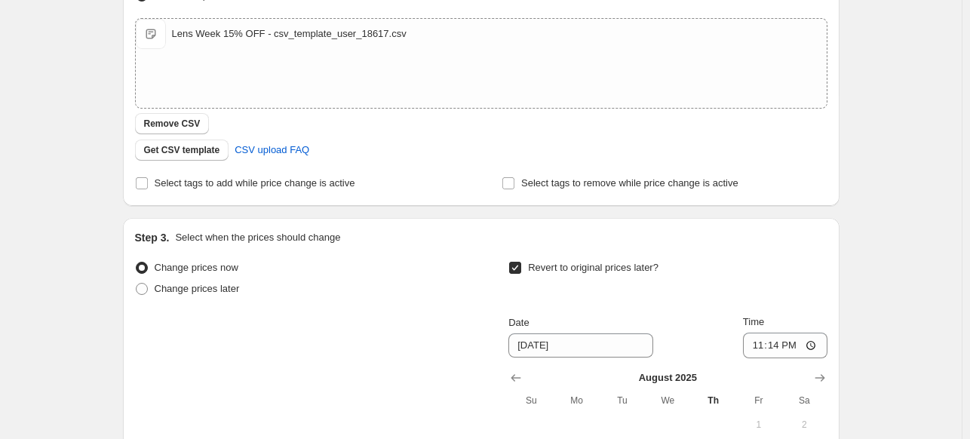
scroll to position [542, 0]
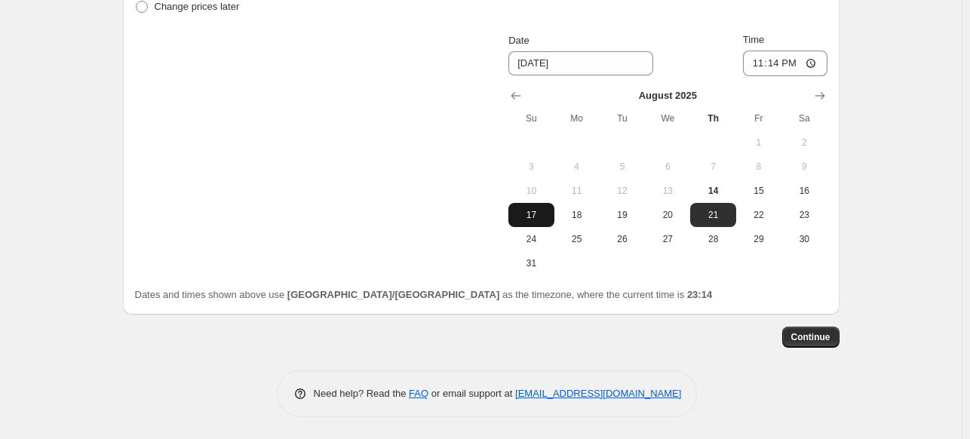
click at [548, 222] on button "17" at bounding box center [530, 215] width 45 height 24
type input "[DATE]"
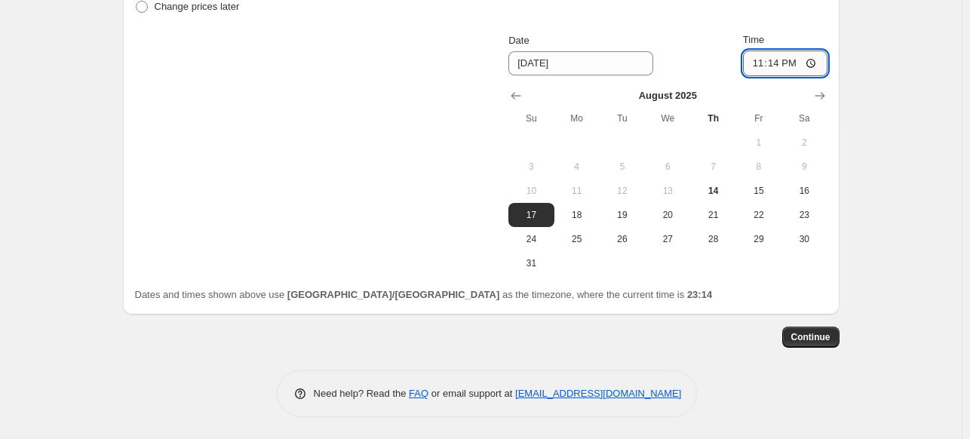
click at [757, 66] on input "23:14" at bounding box center [785, 64] width 84 height 26
type input "23:59"
click at [802, 327] on button "Continue" at bounding box center [810, 337] width 57 height 21
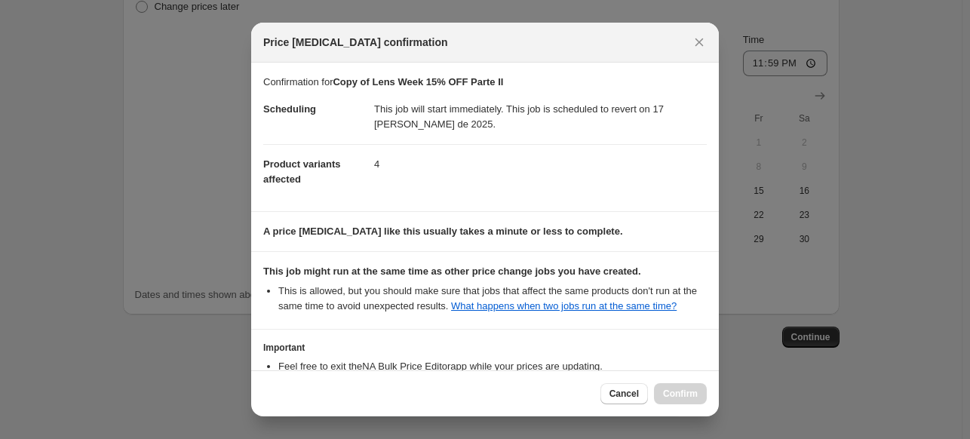
scroll to position [115, 0]
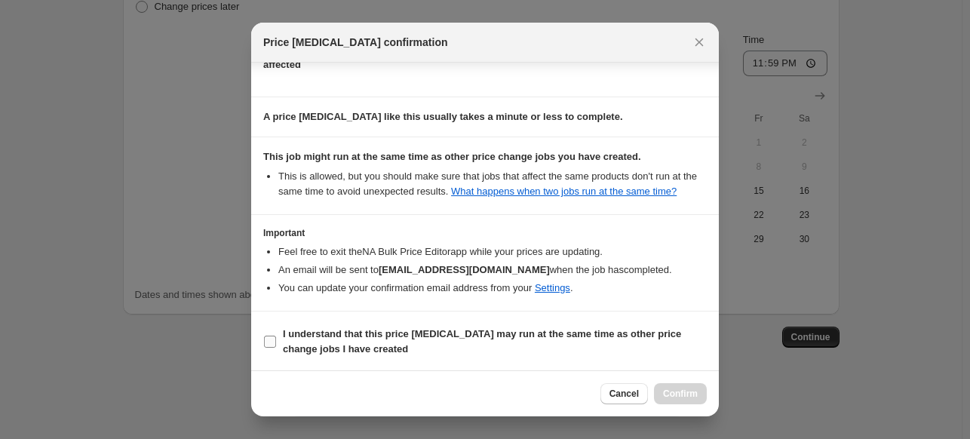
click at [519, 352] on span "I understand that this price change job may run at the same time as other price…" at bounding box center [495, 342] width 424 height 30
click at [276, 348] on input "I understand that this price change job may run at the same time as other price…" at bounding box center [270, 342] width 12 height 12
checkbox input "true"
click at [692, 392] on span "Confirm" at bounding box center [680, 394] width 35 height 12
